Goal: Task Accomplishment & Management: Manage account settings

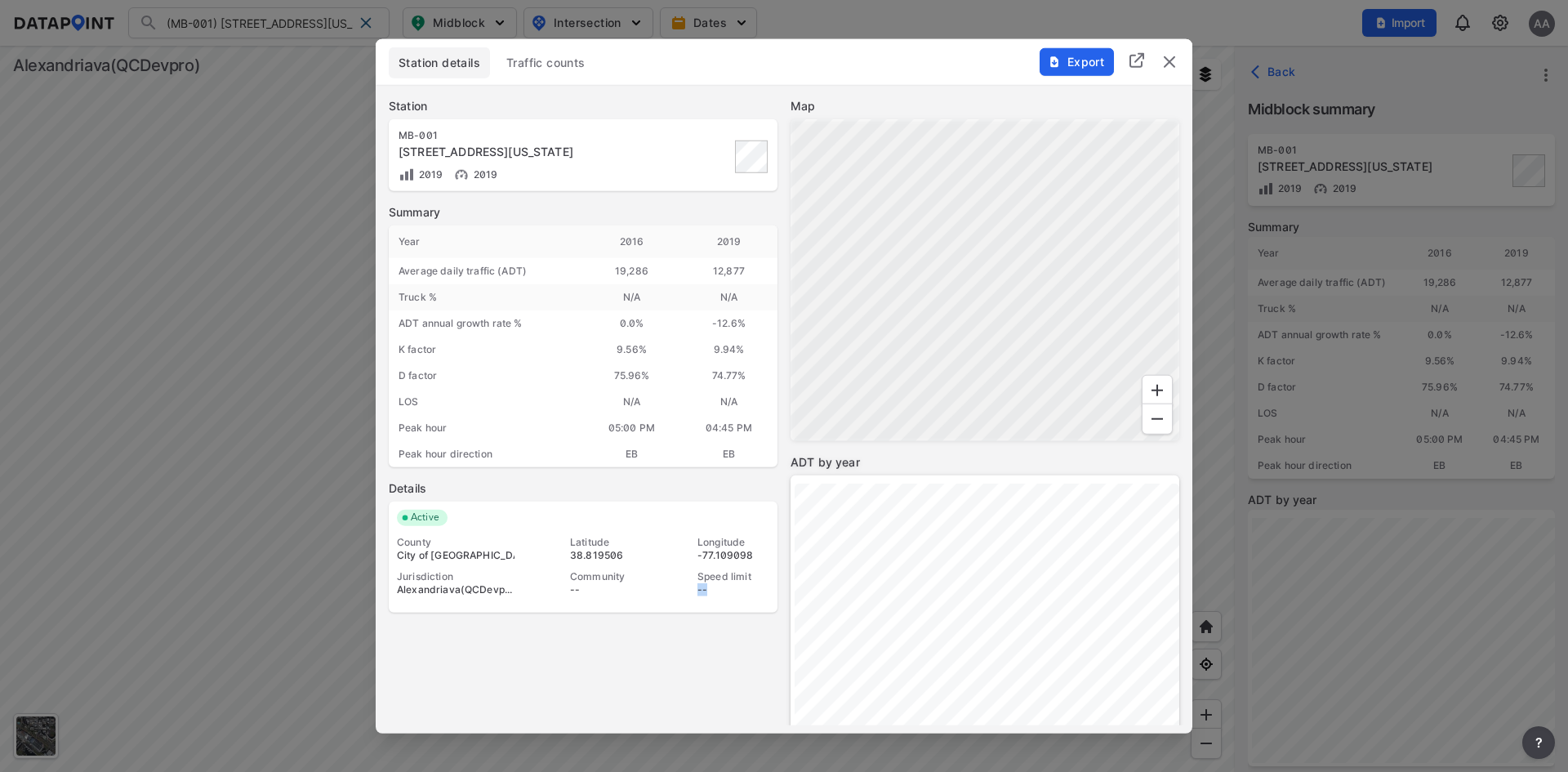
scroll to position [200, 0]
click at [1165, 60] on img "delete" at bounding box center [1169, 61] width 20 height 20
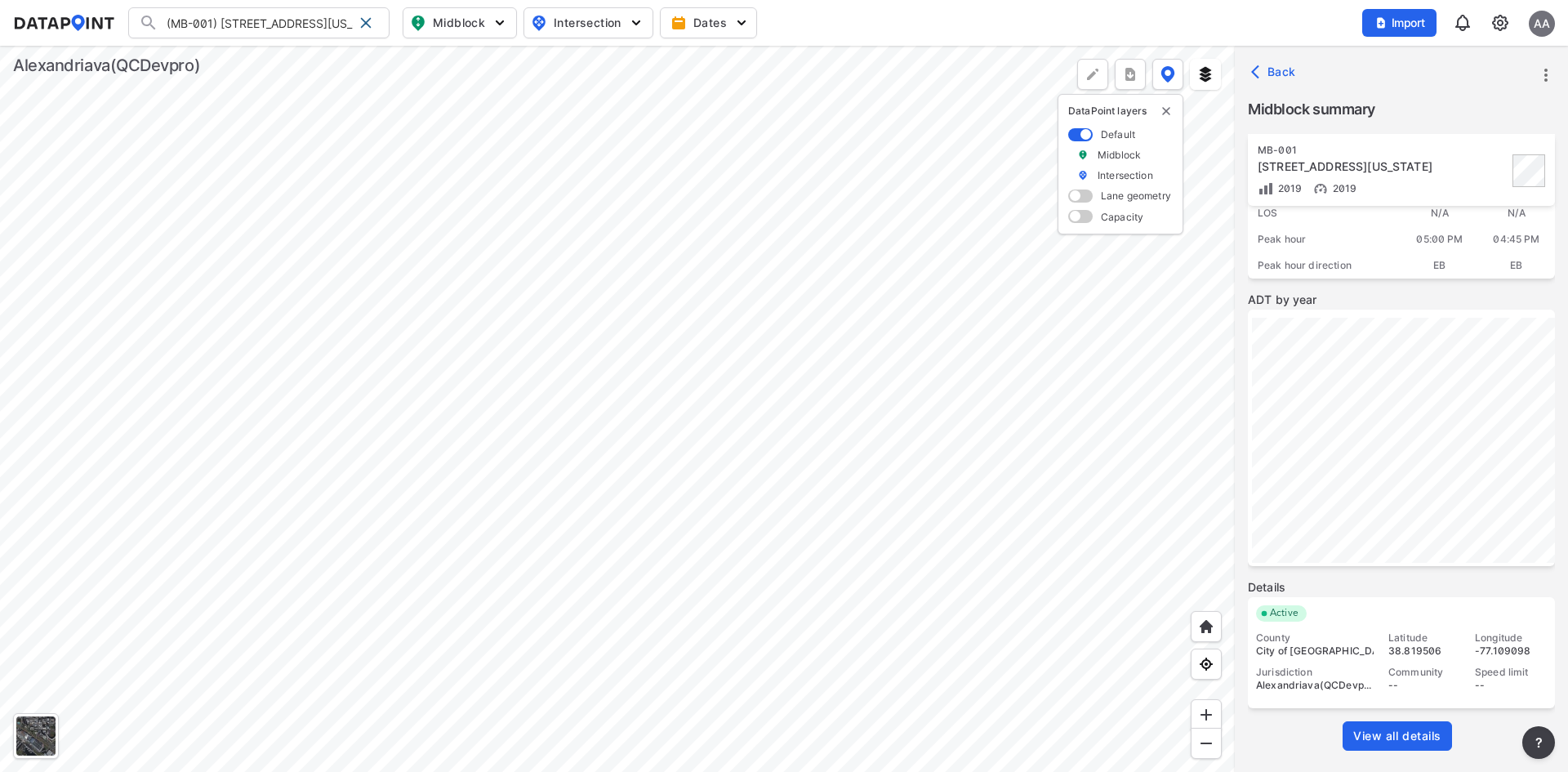
click at [1264, 74] on icon "button" at bounding box center [1259, 72] width 16 height 16
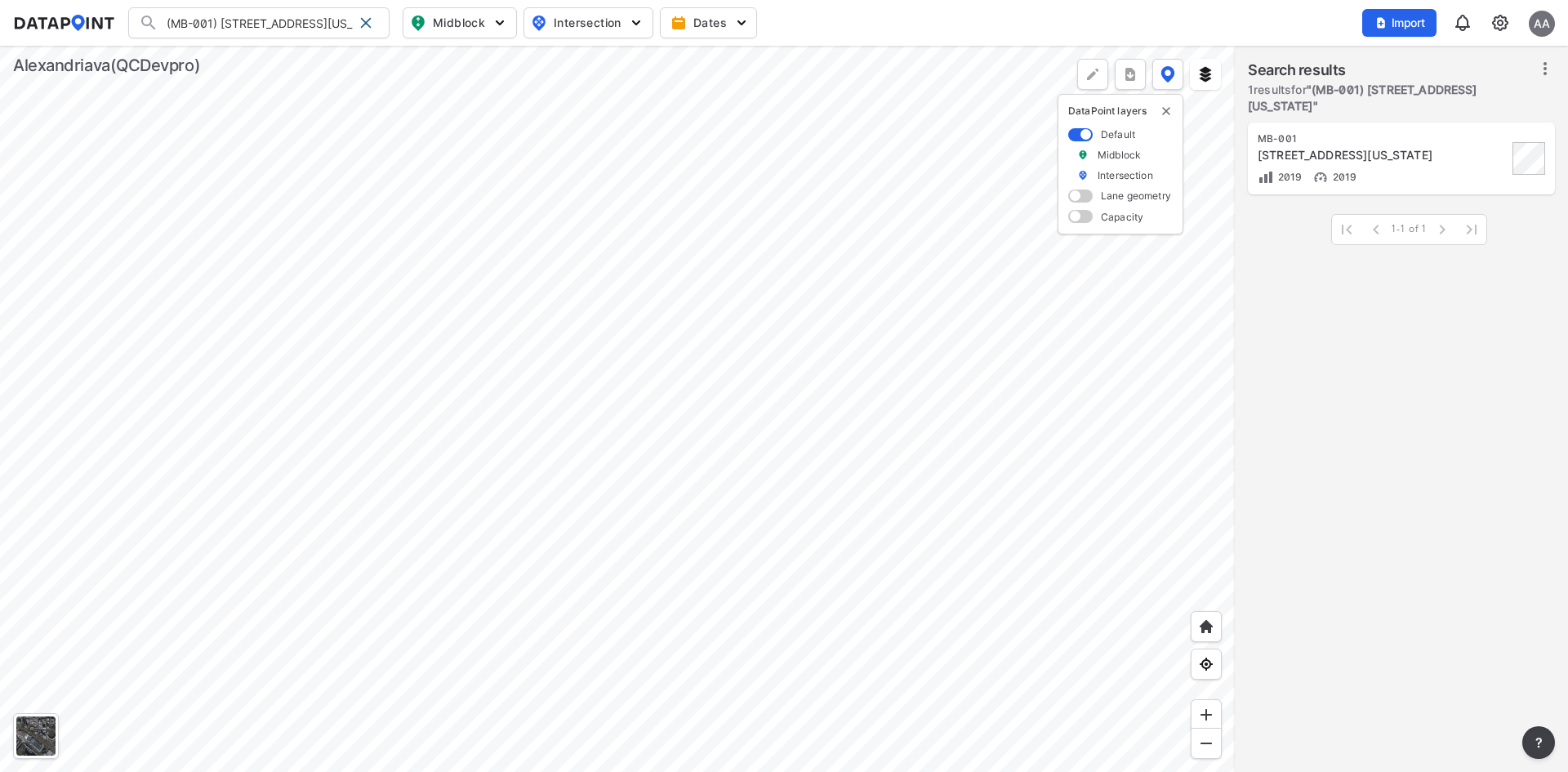
click at [1496, 15] on img at bounding box center [1500, 23] width 20 height 20
click at [1451, 114] on link "Station management" at bounding box center [1429, 122] width 140 height 16
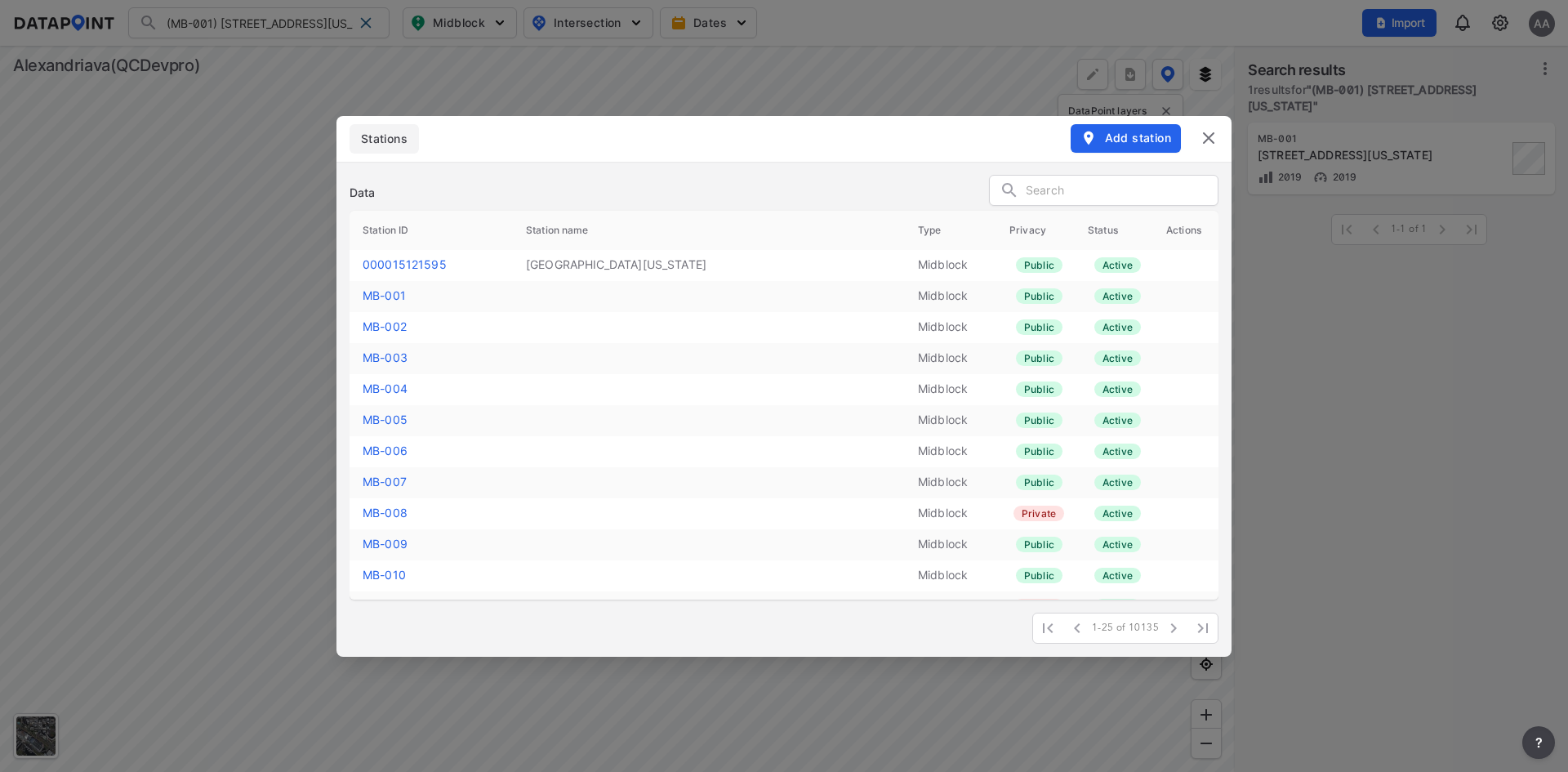
click at [389, 296] on link "MB-001" at bounding box center [384, 295] width 43 height 14
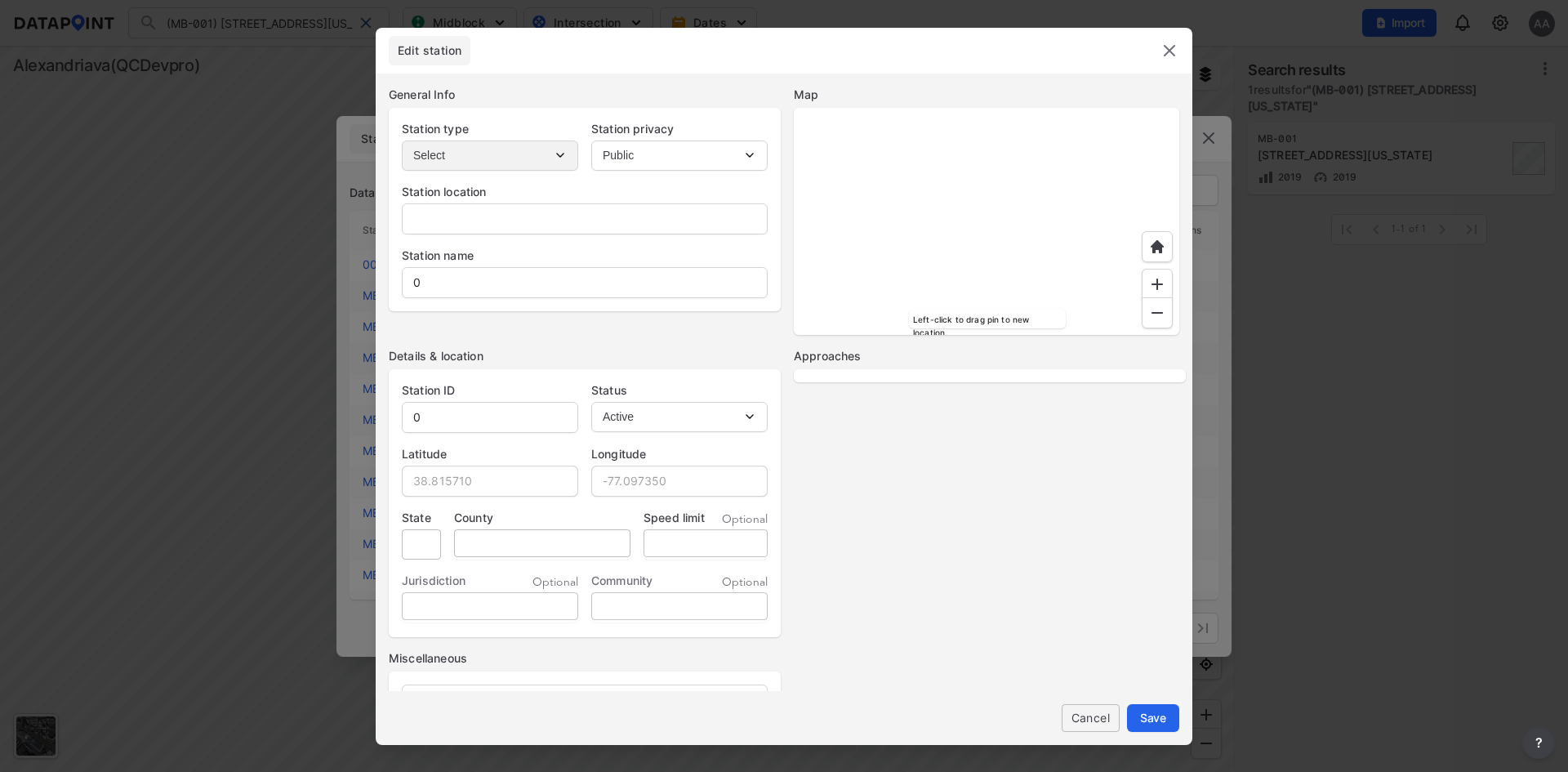
type input "[STREET_ADDRESS][US_STATE]"
type input "MB-001"
type input "38.819506"
type input "-77.109098"
type input "[US_STATE]"
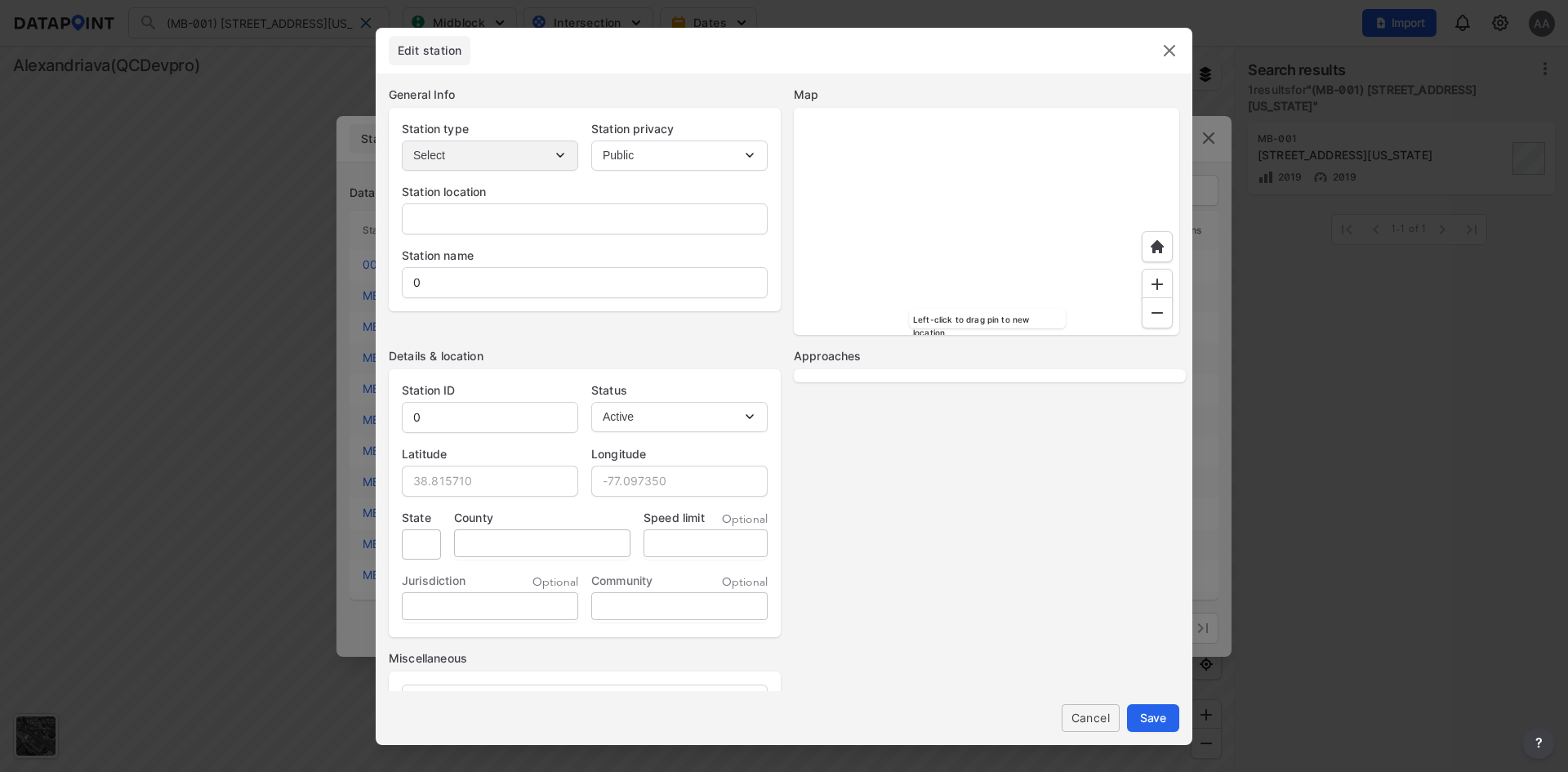
type input "City of [GEOGRAPHIC_DATA]"
select select "EB"
select select "WB"
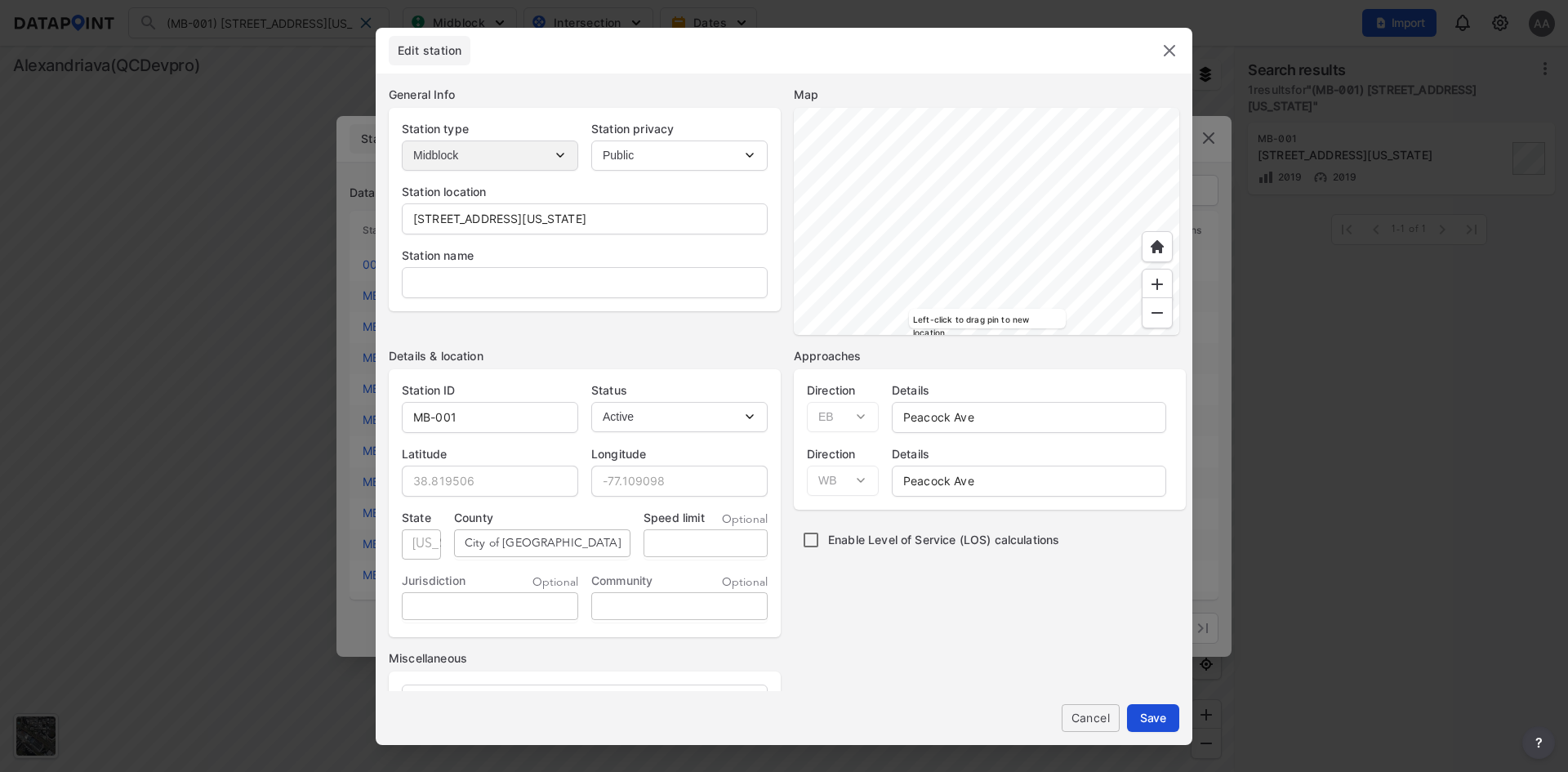
click at [1151, 729] on button "Save" at bounding box center [1152, 717] width 52 height 27
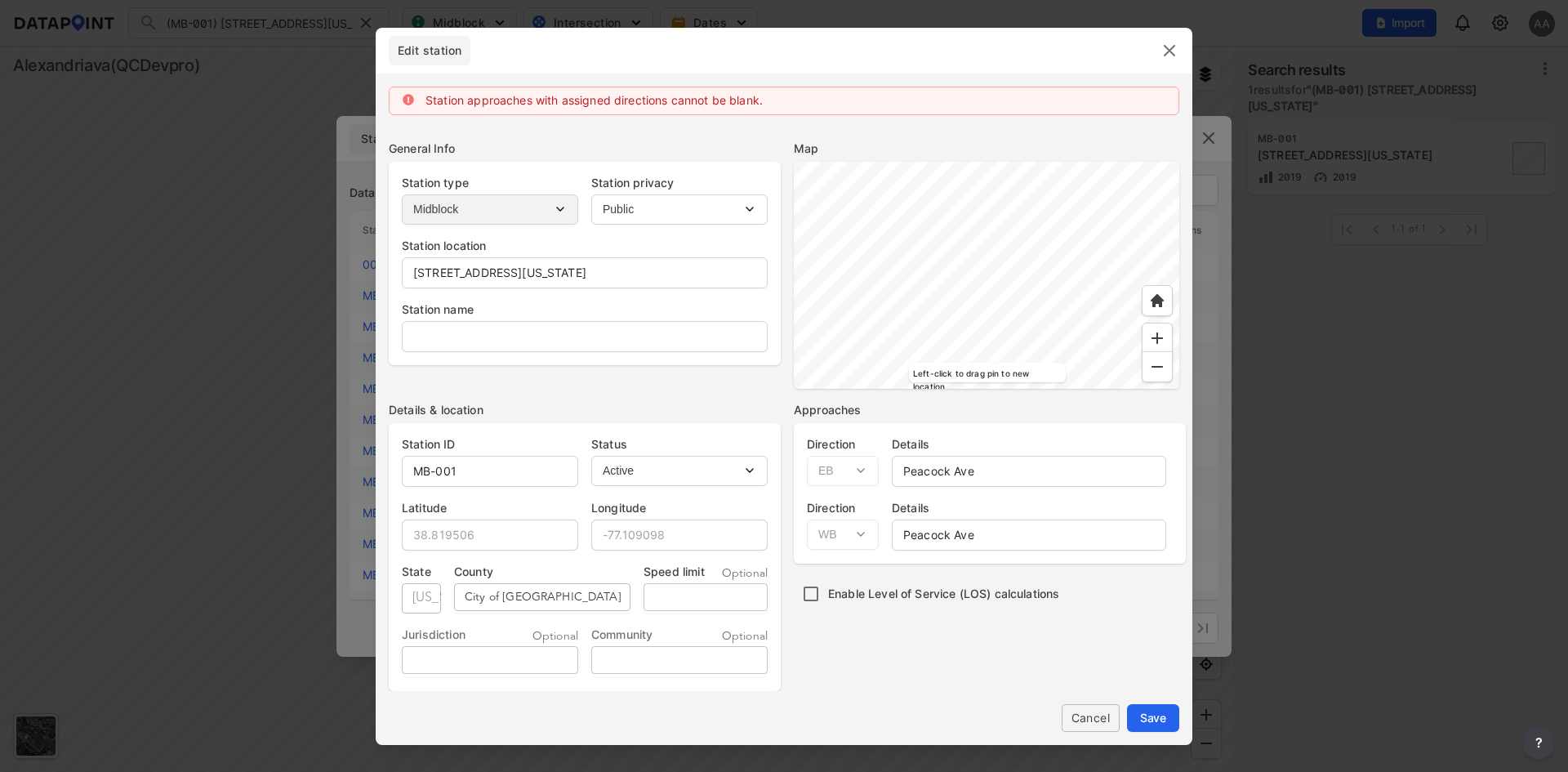
click at [1167, 56] on img at bounding box center [1169, 50] width 20 height 20
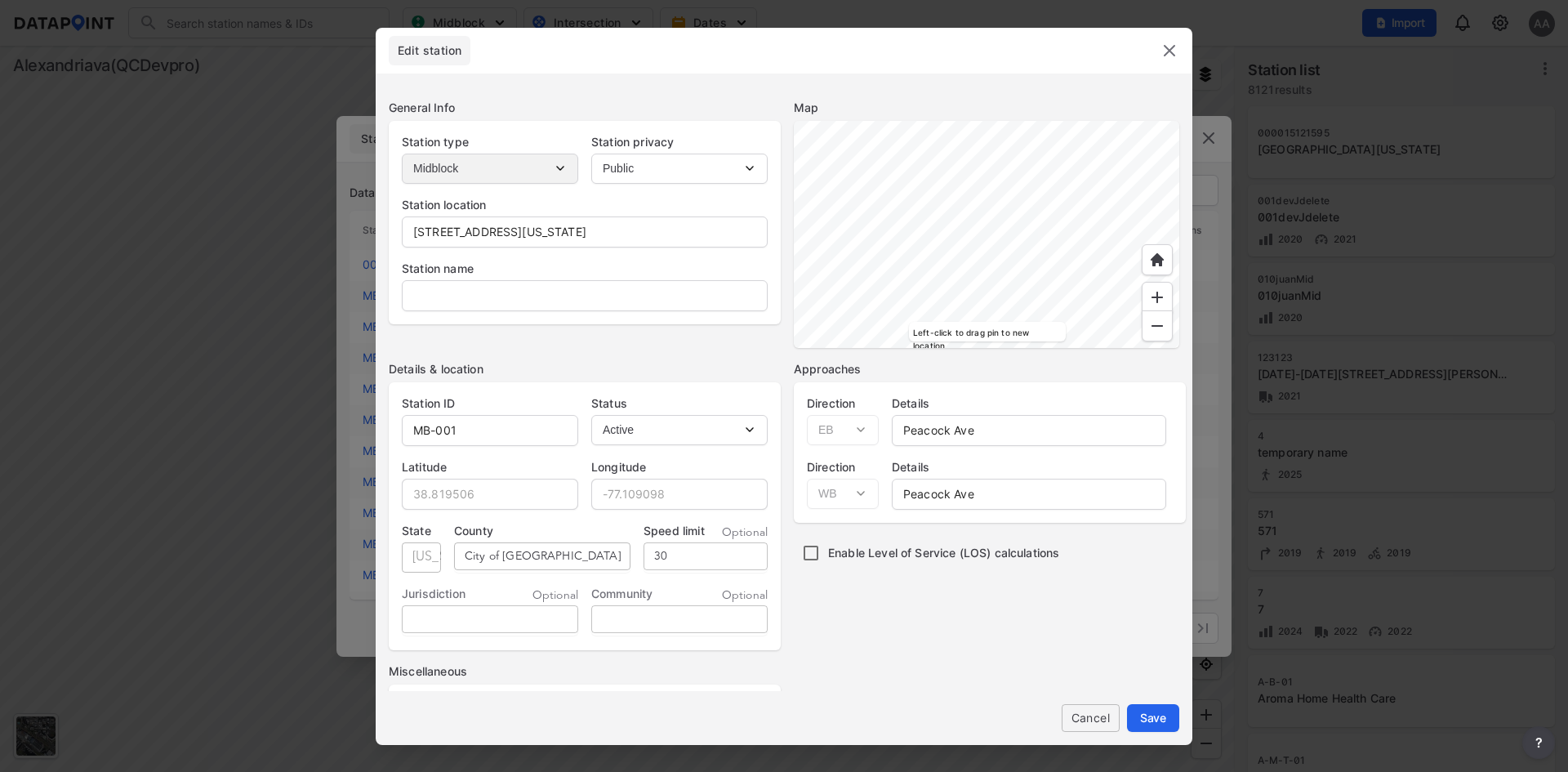
select select "EB"
select select "WB"
